Goal: Task Accomplishment & Management: Manage account settings

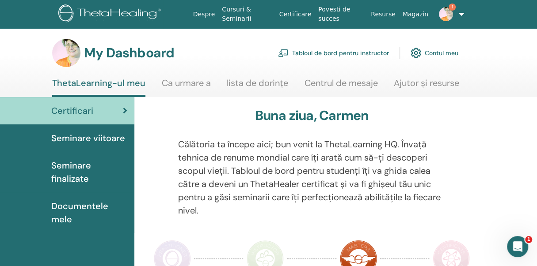
click at [297, 52] on link "Tabloul de bord pentru instructor" at bounding box center [333, 52] width 111 height 19
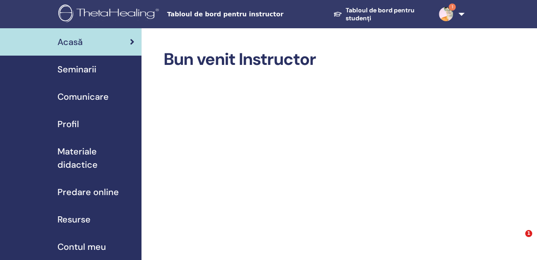
click at [91, 71] on span "Seminarii" at bounding box center [76, 69] width 39 height 13
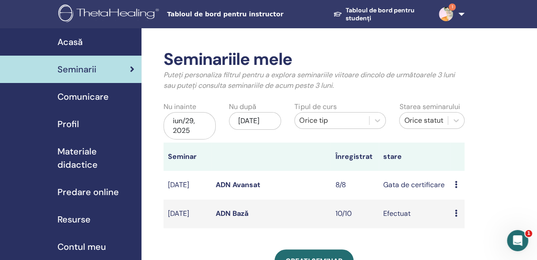
click at [457, 182] on div "previzualizare Editați | × Participantii Anulare" at bounding box center [456, 185] width 5 height 11
click at [467, 216] on link "Participantii" at bounding box center [468, 216] width 39 height 9
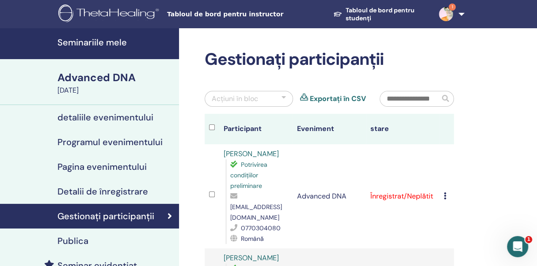
click at [444, 193] on icon at bounding box center [444, 196] width 3 height 7
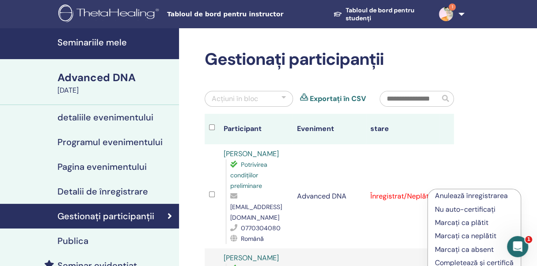
click at [450, 223] on p "Marcați ca plătit" at bounding box center [474, 223] width 79 height 11
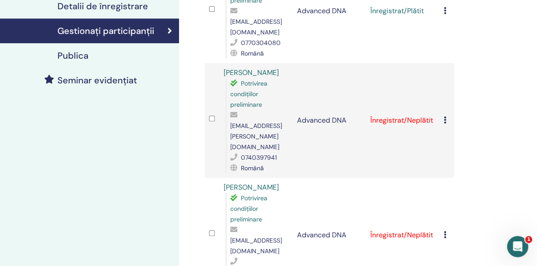
scroll to position [190, 0]
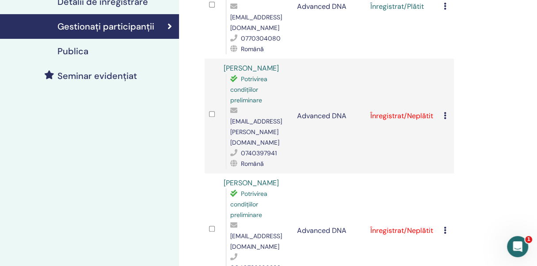
click at [445, 112] on icon at bounding box center [444, 115] width 3 height 7
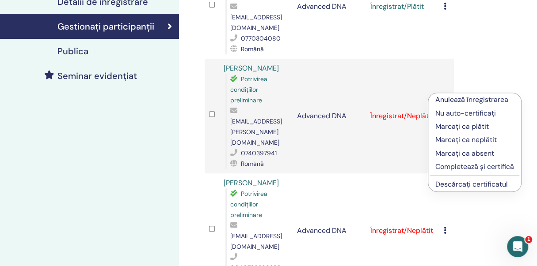
click at [446, 125] on p "Marcați ca plătit" at bounding box center [474, 126] width 79 height 11
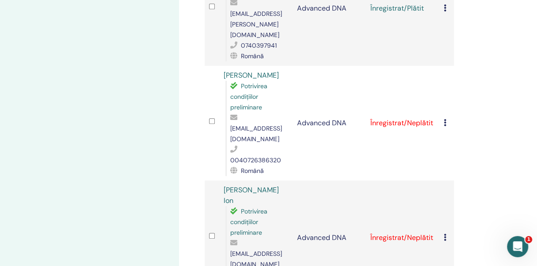
scroll to position [314, 0]
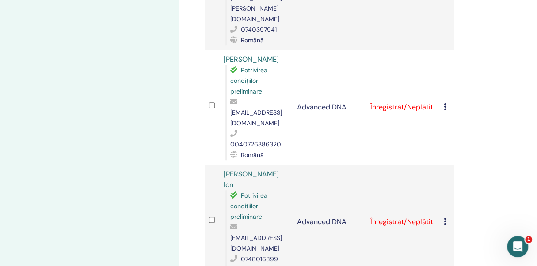
click at [444, 103] on icon at bounding box center [444, 106] width 3 height 7
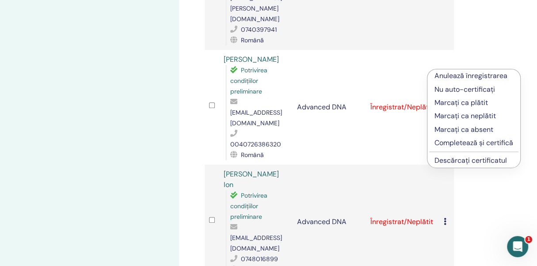
click at [441, 101] on p "Marcați ca plătit" at bounding box center [473, 103] width 79 height 11
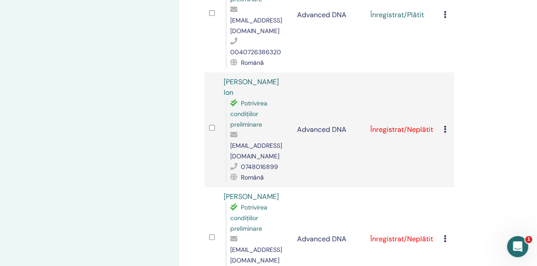
scroll to position [417, 0]
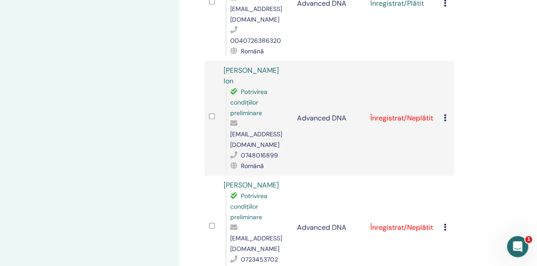
click at [444, 114] on icon at bounding box center [444, 117] width 3 height 7
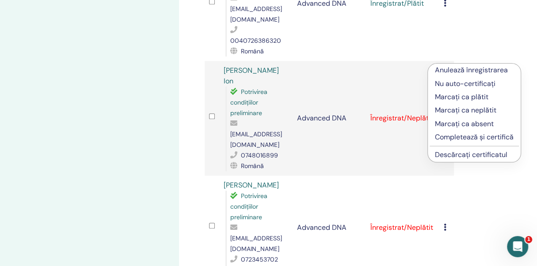
click at [439, 97] on p "Marcați ca plătit" at bounding box center [474, 97] width 79 height 11
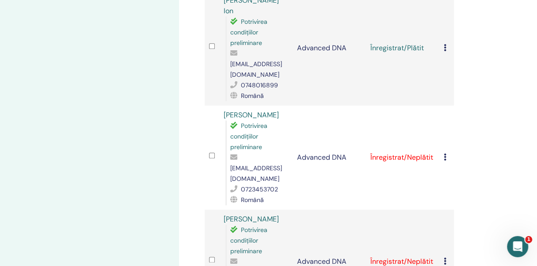
scroll to position [489, 0]
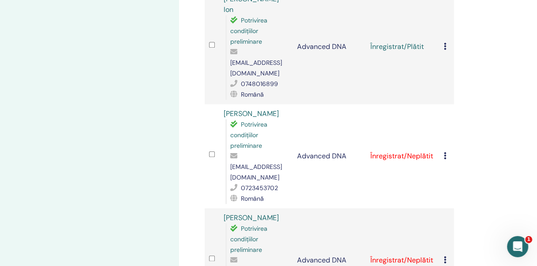
click at [444, 152] on icon at bounding box center [444, 155] width 3 height 7
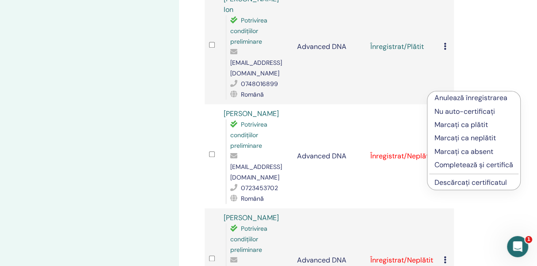
click at [438, 123] on p "Marcați ca plătit" at bounding box center [473, 125] width 79 height 11
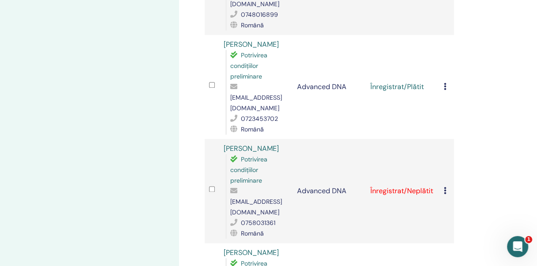
scroll to position [564, 0]
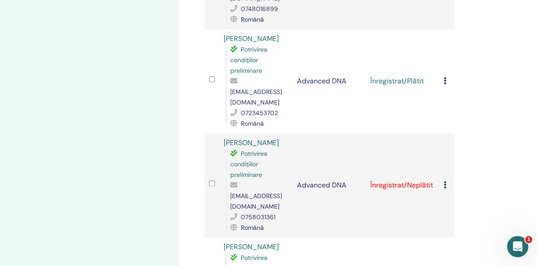
click at [444, 182] on icon at bounding box center [444, 185] width 3 height 7
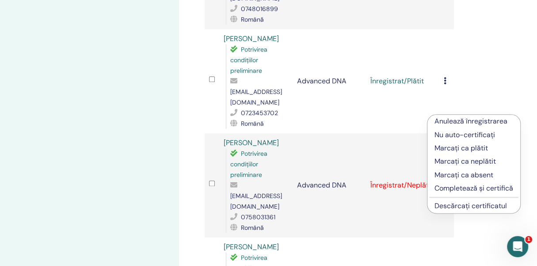
click at [433, 148] on li "Marcați ca plătit" at bounding box center [473, 148] width 93 height 13
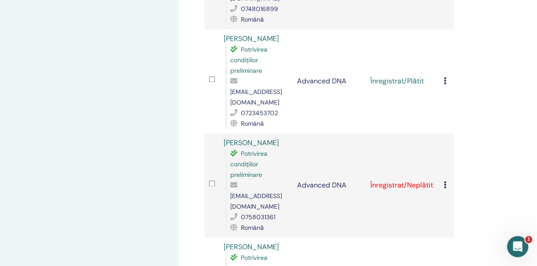
click at [444, 182] on icon at bounding box center [444, 185] width 3 height 7
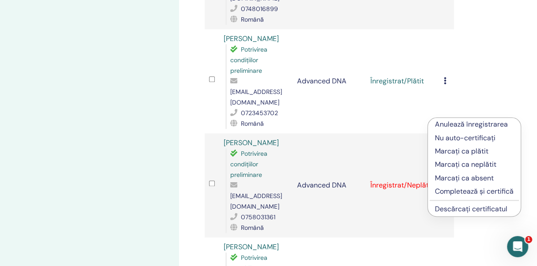
click at [440, 154] on p "Marcați ca plătit" at bounding box center [474, 151] width 79 height 11
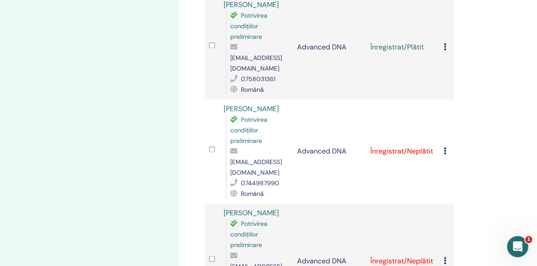
scroll to position [709, 0]
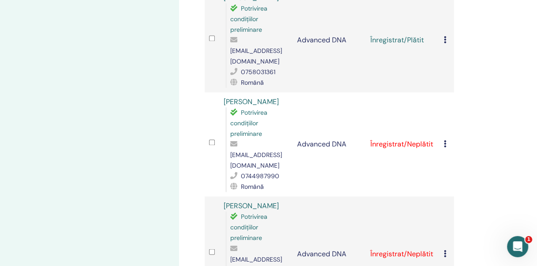
click at [443, 140] on icon at bounding box center [444, 143] width 3 height 7
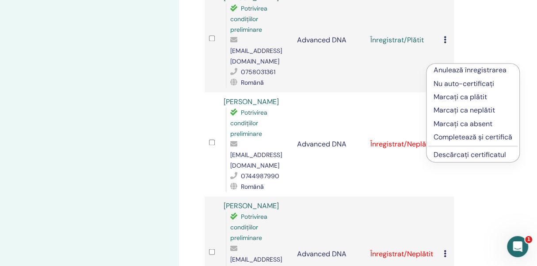
click at [435, 100] on p "Marcați ca plătit" at bounding box center [472, 97] width 79 height 11
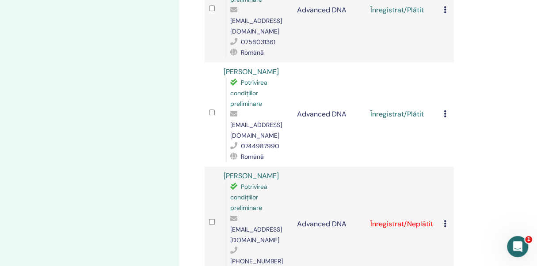
scroll to position [742, 0]
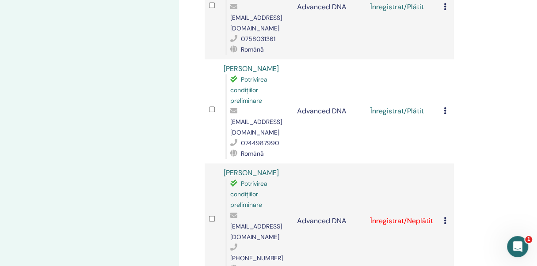
click at [444, 217] on icon at bounding box center [444, 220] width 3 height 7
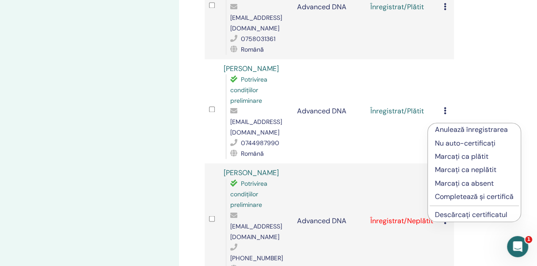
click at [451, 157] on p "Marcați ca plătit" at bounding box center [474, 156] width 79 height 11
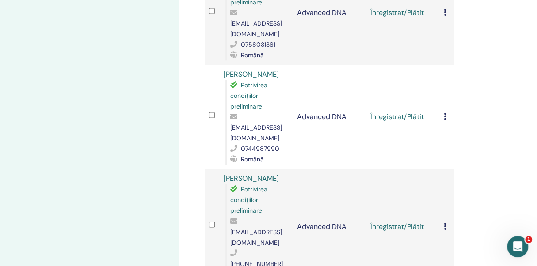
scroll to position [738, 0]
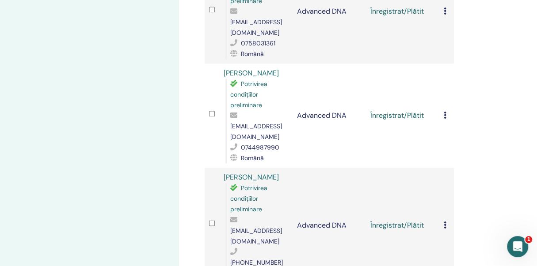
click at [445, 221] on icon at bounding box center [444, 224] width 3 height 7
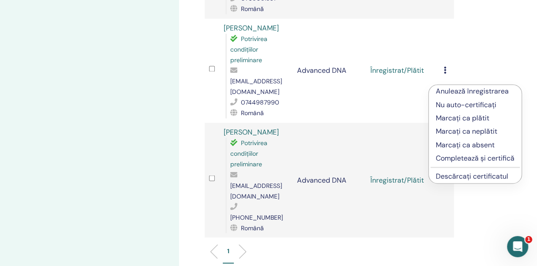
scroll to position [784, 0]
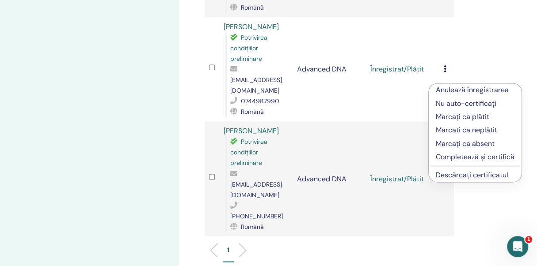
click at [447, 156] on p "Completează și certifică" at bounding box center [474, 157] width 79 height 11
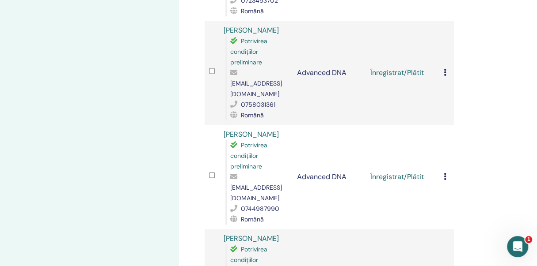
scroll to position [684, 0]
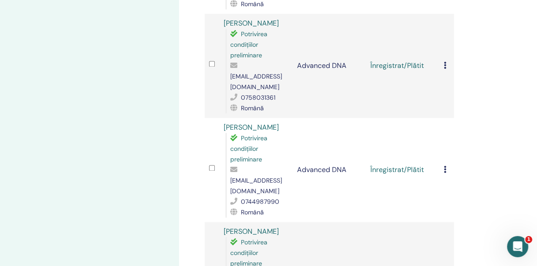
click at [443, 166] on icon at bounding box center [444, 169] width 3 height 7
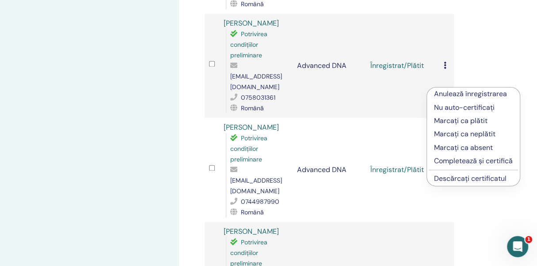
click at [441, 162] on p "Completează și certifică" at bounding box center [473, 161] width 79 height 11
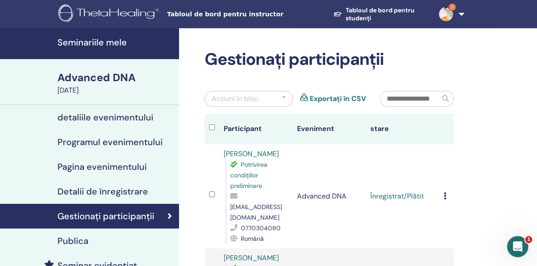
click at [444, 193] on icon at bounding box center [444, 196] width 3 height 7
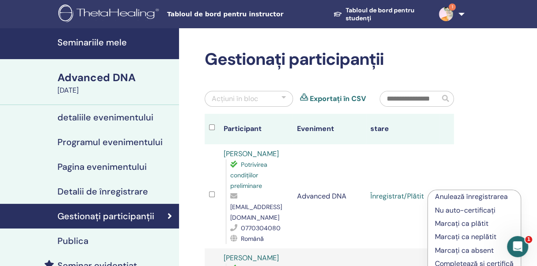
scroll to position [250, 0]
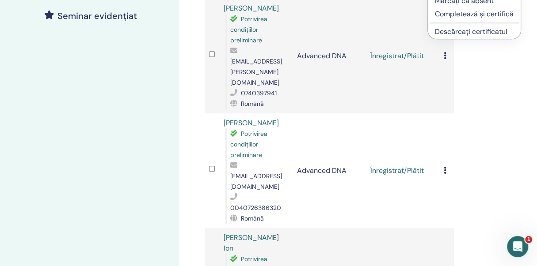
click at [466, 12] on p "Completează și certifică" at bounding box center [474, 14] width 79 height 11
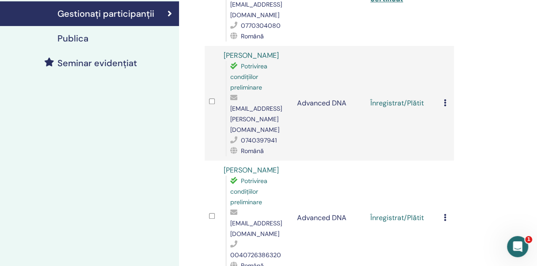
scroll to position [211, 0]
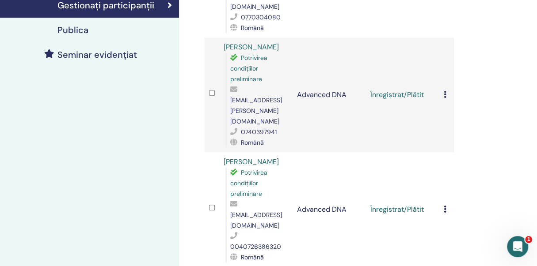
click at [444, 91] on icon at bounding box center [444, 94] width 3 height 7
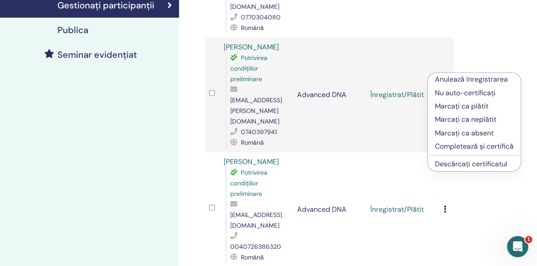
click at [447, 146] on p "Completează și certifică" at bounding box center [474, 146] width 79 height 11
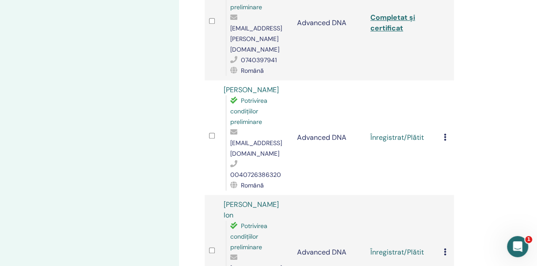
scroll to position [293, 0]
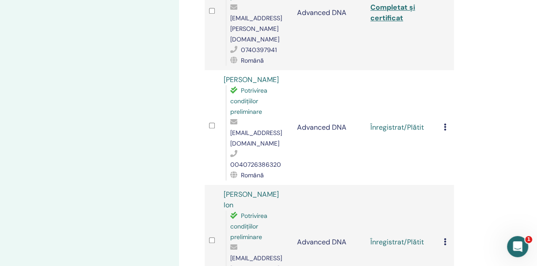
click at [444, 124] on icon at bounding box center [444, 127] width 3 height 7
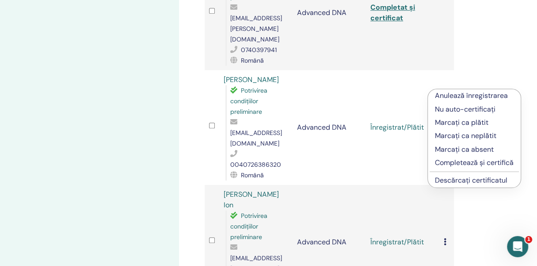
click at [439, 161] on p "Completează și certifică" at bounding box center [474, 163] width 79 height 11
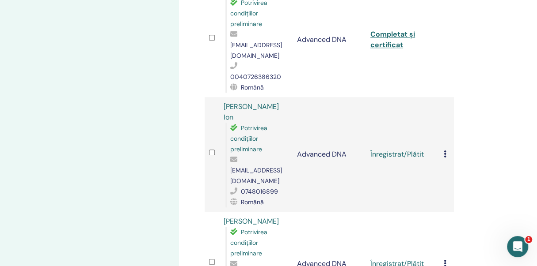
scroll to position [384, 0]
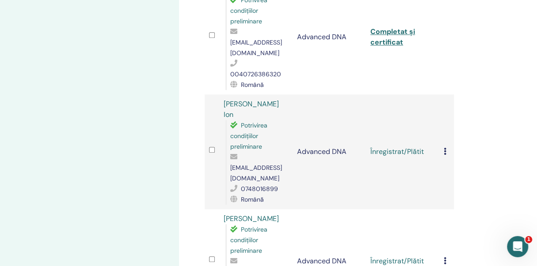
click at [443, 148] on icon at bounding box center [444, 151] width 3 height 7
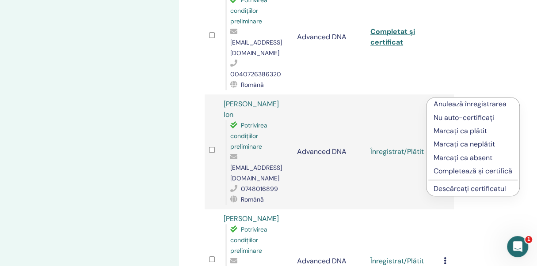
click at [451, 172] on p "Completează și certifică" at bounding box center [472, 171] width 79 height 11
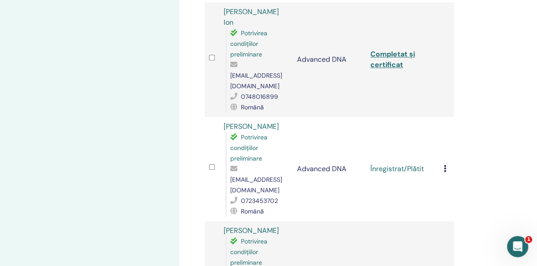
scroll to position [482, 0]
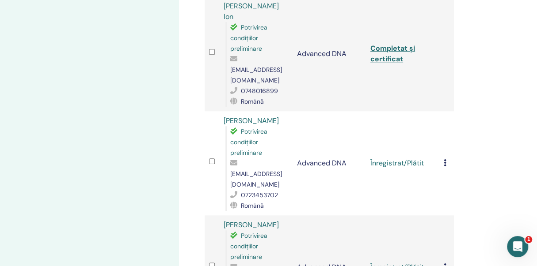
click at [444, 159] on icon at bounding box center [444, 162] width 3 height 7
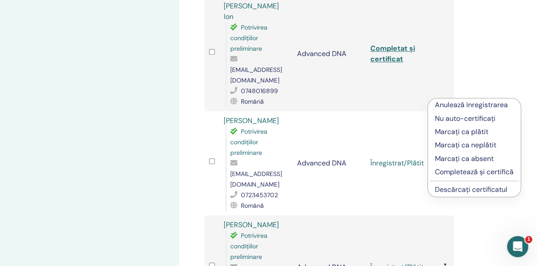
click at [447, 173] on p "Completează și certifică" at bounding box center [474, 172] width 79 height 11
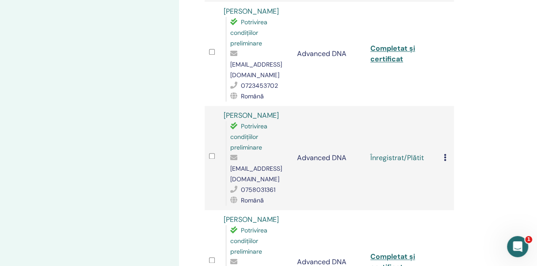
scroll to position [596, 0]
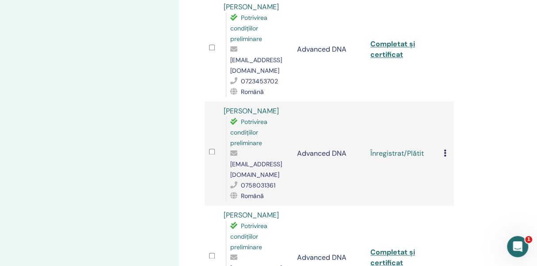
click at [444, 150] on icon at bounding box center [444, 153] width 3 height 7
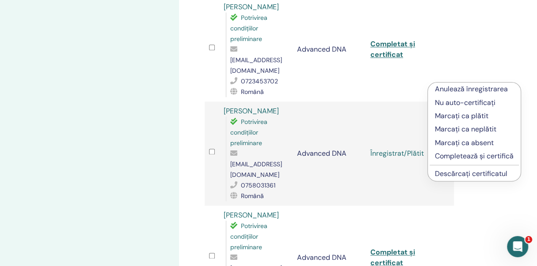
click at [450, 155] on p "Completează și certifică" at bounding box center [474, 156] width 79 height 11
